Goal: Information Seeking & Learning: Check status

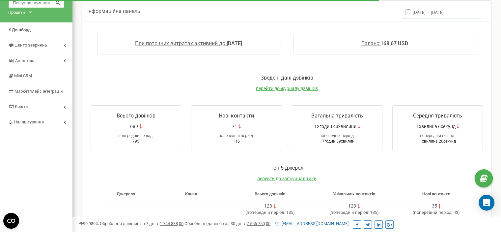
click at [40, 4] on input "text" at bounding box center [36, 3] width 56 height 10
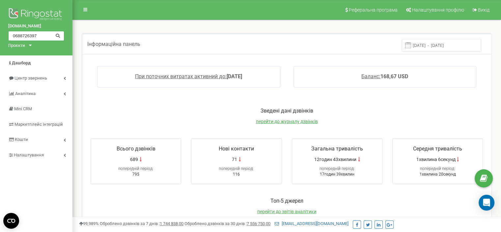
type input "0688726397"
click at [59, 37] on icon at bounding box center [57, 35] width 5 height 4
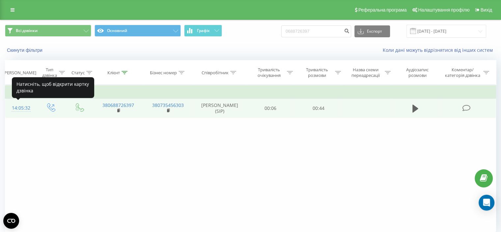
click at [21, 104] on div "14:05:32" at bounding box center [20, 108] width 17 height 13
